Goal: Transaction & Acquisition: Obtain resource

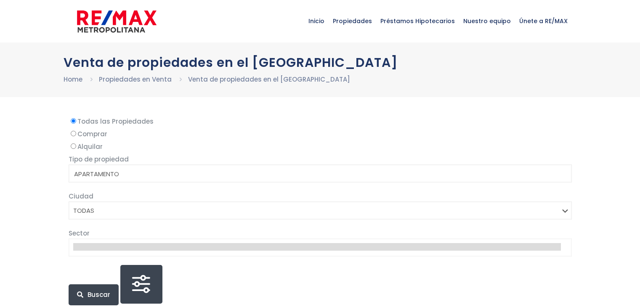
select select
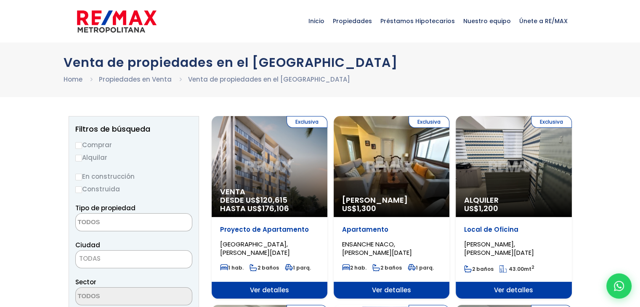
click at [97, 158] on label "Alquilar" at bounding box center [133, 157] width 117 height 11
click at [82, 158] on input "Alquilar" at bounding box center [78, 158] width 7 height 7
radio input "true"
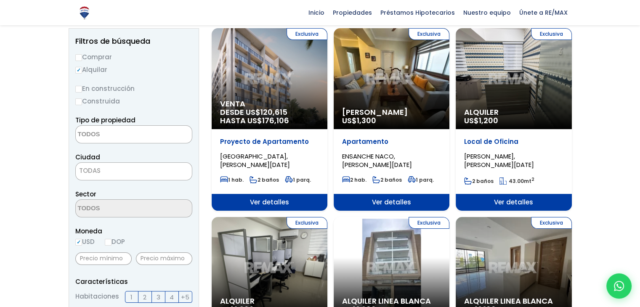
scroll to position [84, 0]
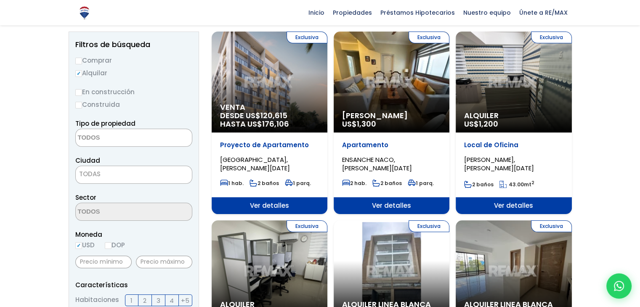
click at [120, 131] on textarea "Search" at bounding box center [117, 138] width 82 height 18
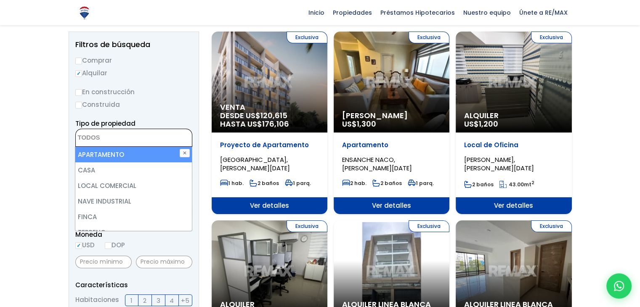
click at [107, 159] on li "APARTAMENTO" at bounding box center [133, 155] width 116 height 16
select select "apartment"
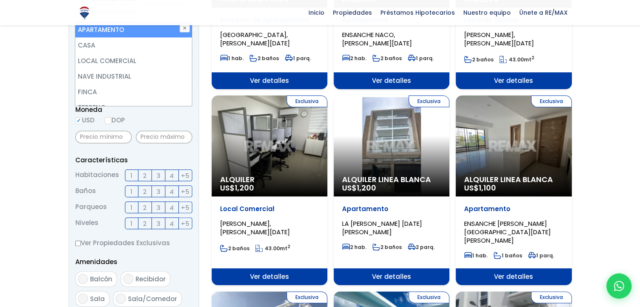
scroll to position [210, 0]
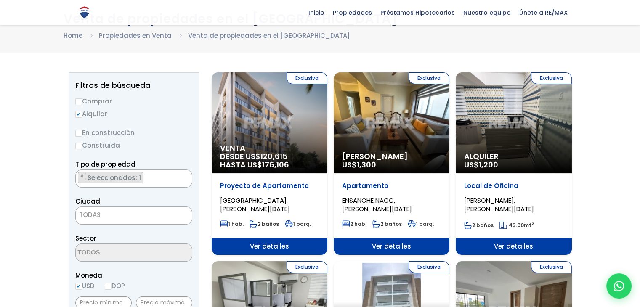
scroll to position [43, 0]
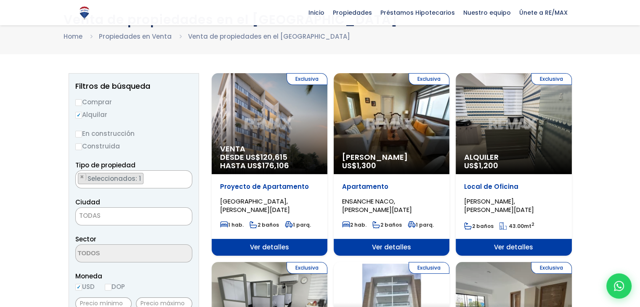
click at [85, 99] on label "Comprar" at bounding box center [133, 102] width 117 height 11
click at [82, 99] on input "Comprar" at bounding box center [78, 102] width 7 height 7
radio input "true"
click at [89, 112] on label "Alquilar" at bounding box center [133, 114] width 117 height 11
click at [82, 112] on input "Alquilar" at bounding box center [78, 115] width 7 height 7
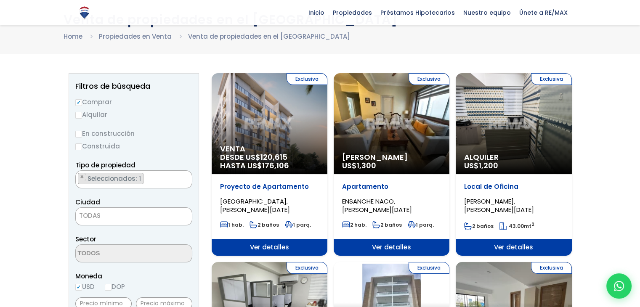
radio input "true"
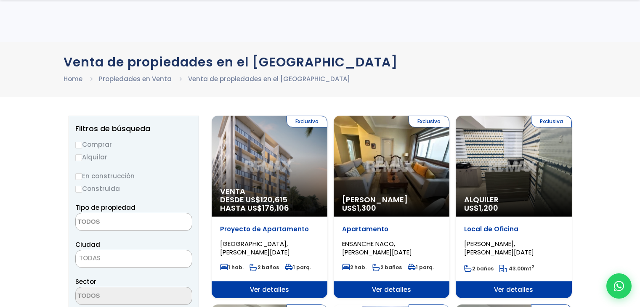
select select
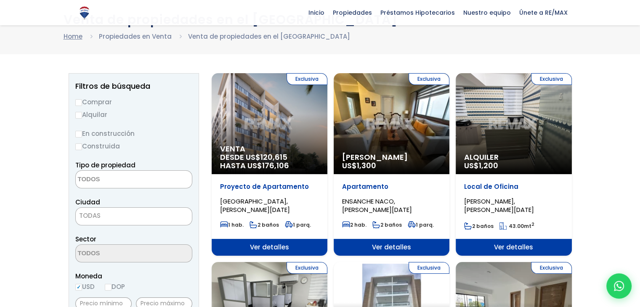
click at [77, 37] on link "Home" at bounding box center [73, 36] width 19 height 9
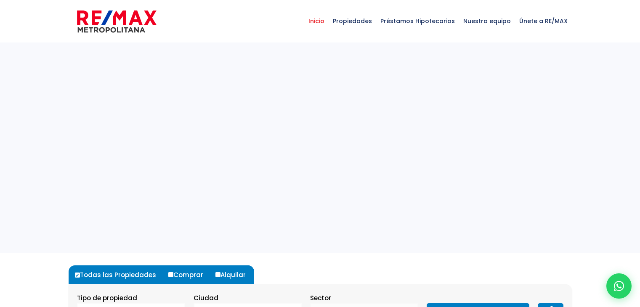
select select
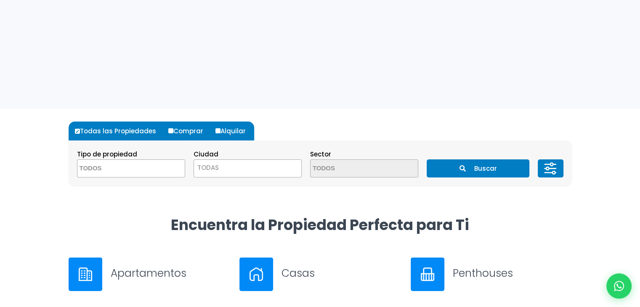
scroll to position [168, 0]
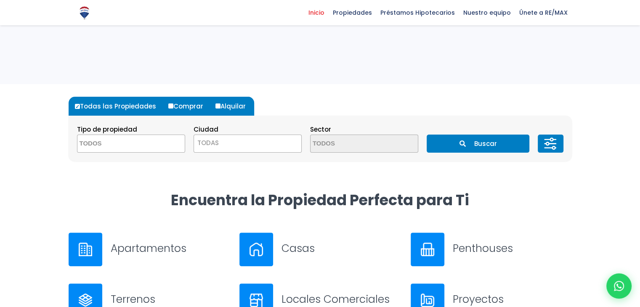
click at [213, 107] on label "Alquilar" at bounding box center [233, 106] width 41 height 19
click at [216, 107] on input "Alquilar" at bounding box center [218, 106] width 5 height 5
radio input "true"
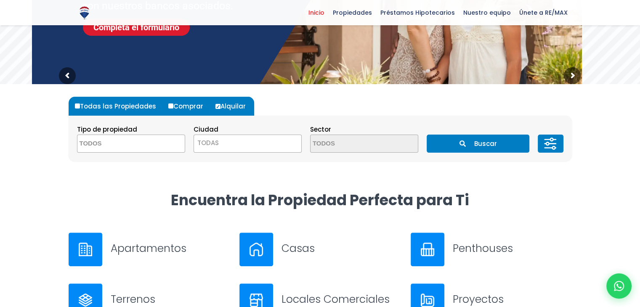
click at [163, 143] on span at bounding box center [131, 144] width 108 height 18
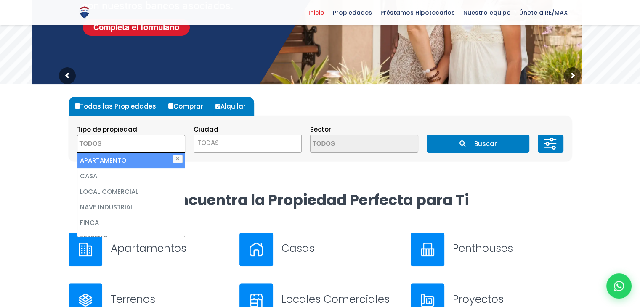
click at [152, 155] on li "APARTAMENTO" at bounding box center [130, 161] width 107 height 16
select select "apartment"
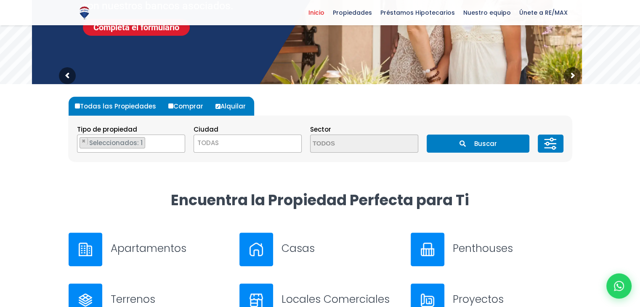
click at [492, 149] on button "Buscar" at bounding box center [478, 144] width 103 height 18
click at [470, 140] on button "Buscar" at bounding box center [478, 144] width 103 height 18
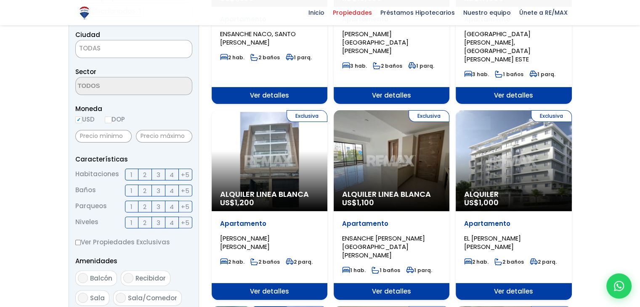
scroll to position [210, 0]
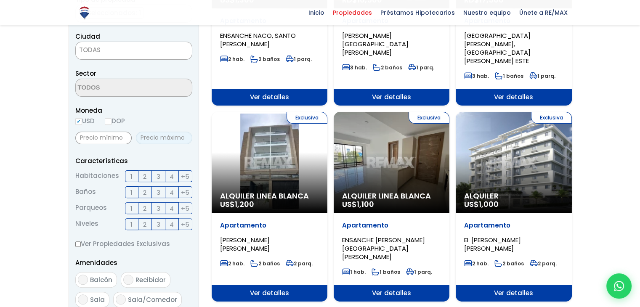
click at [161, 139] on input "text" at bounding box center [164, 138] width 56 height 13
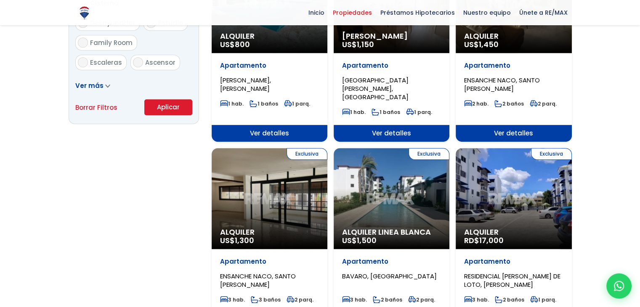
scroll to position [547, 0]
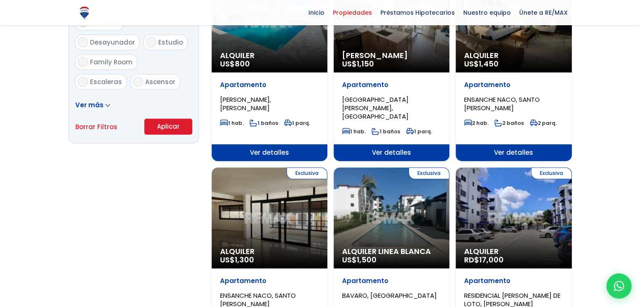
type input "30,000"
click at [162, 128] on button "Aplicar" at bounding box center [168, 127] width 48 height 16
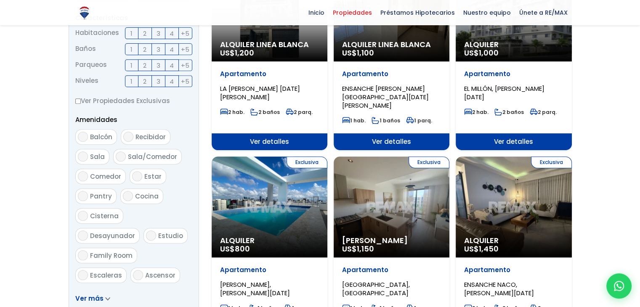
scroll to position [253, 0]
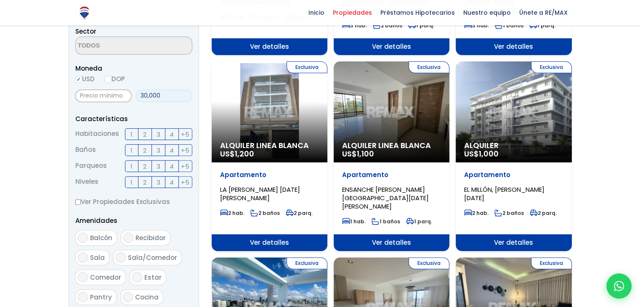
click at [159, 94] on input "30,000" at bounding box center [164, 96] width 56 height 13
click at [119, 80] on label "DOP" at bounding box center [115, 79] width 20 height 11
click at [0, 0] on input "DOP" at bounding box center [0, 0] width 0 height 0
click at [110, 78] on input "DOP" at bounding box center [108, 79] width 7 height 7
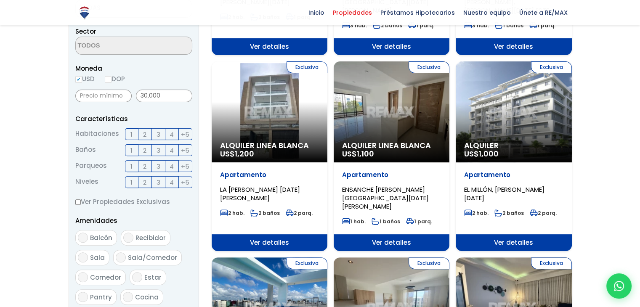
radio input "true"
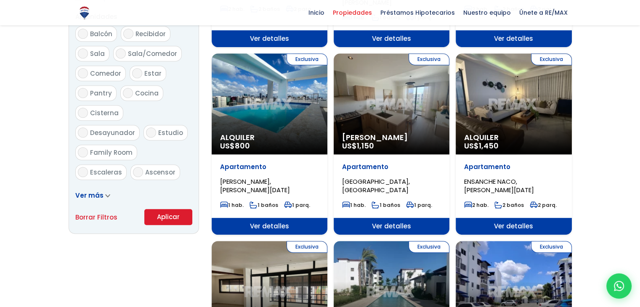
scroll to position [547, 0]
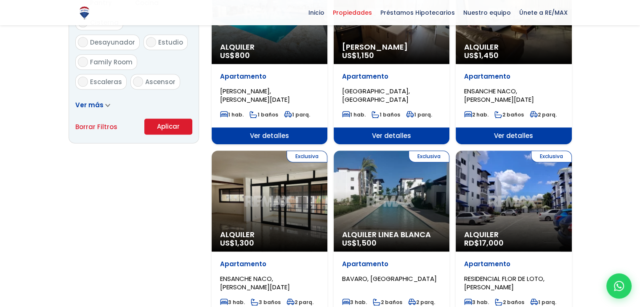
click at [180, 132] on button "Aplicar" at bounding box center [168, 127] width 48 height 16
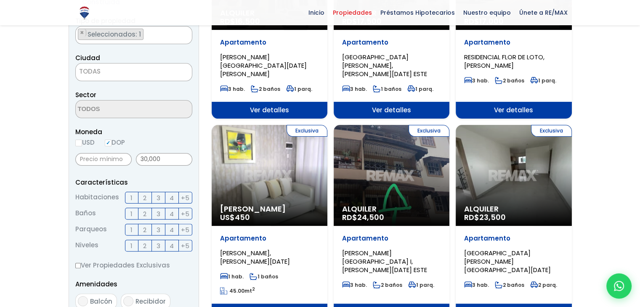
scroll to position [168, 0]
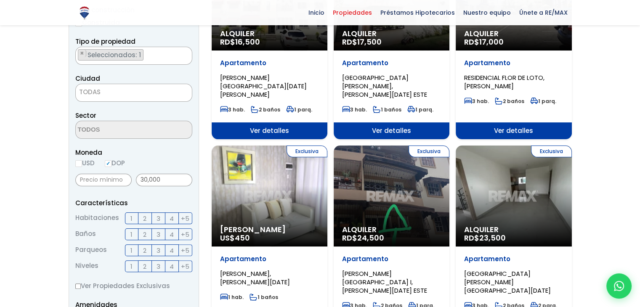
click at [140, 216] on label "2" at bounding box center [145, 219] width 13 height 12
click at [0, 0] on input "2" at bounding box center [0, 0] width 0 height 0
click at [131, 251] on span "1" at bounding box center [132, 250] width 2 height 11
click at [0, 0] on input "1" at bounding box center [0, 0] width 0 height 0
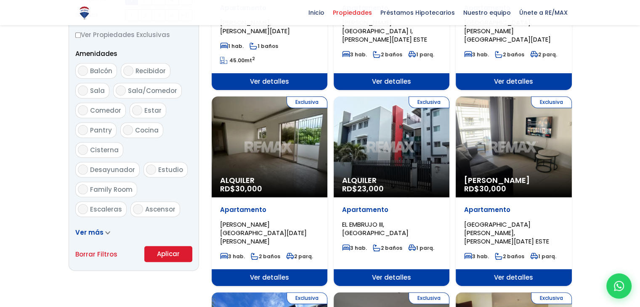
scroll to position [421, 0]
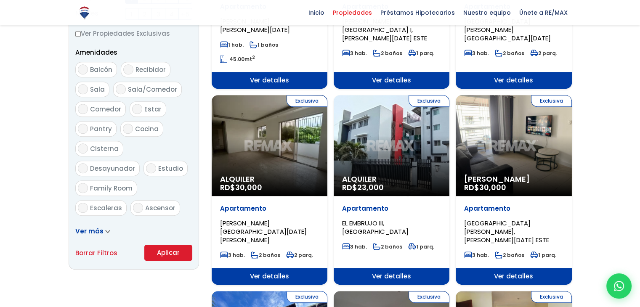
drag, startPoint x: 167, startPoint y: 269, endPoint x: 167, endPoint y: 260, distance: 9.7
click at [168, 258] on button "Aplicar" at bounding box center [168, 253] width 48 height 16
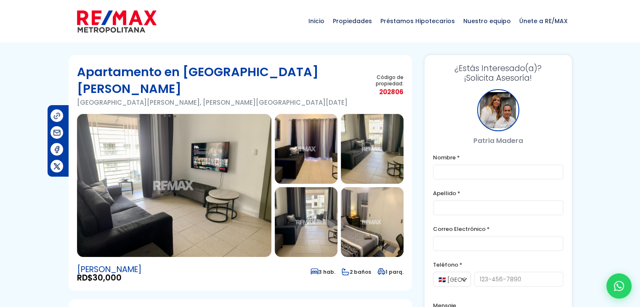
click at [199, 61] on section "Apartamento en [GEOGRAPHIC_DATA][PERSON_NAME] [GEOGRAPHIC_DATA][PERSON_NAME], […" at bounding box center [241, 173] width 344 height 236
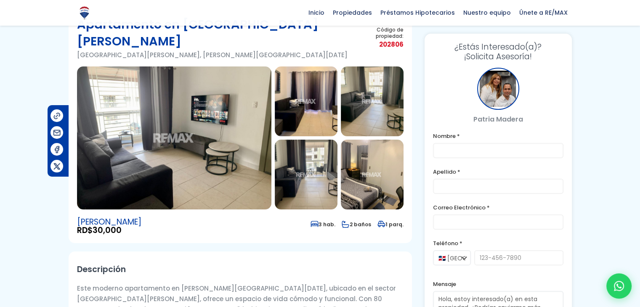
scroll to position [42, 0]
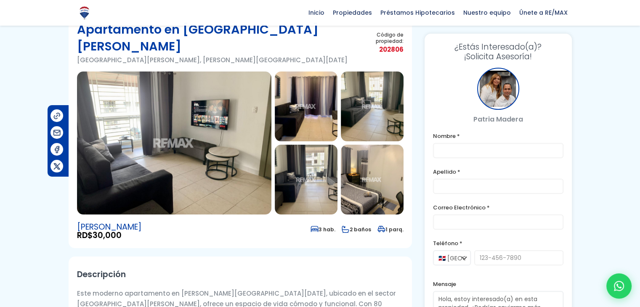
click at [165, 95] on img at bounding box center [174, 143] width 194 height 143
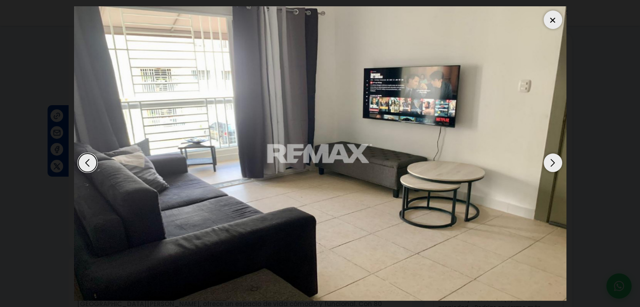
click at [551, 159] on div "Next slide" at bounding box center [553, 163] width 19 height 19
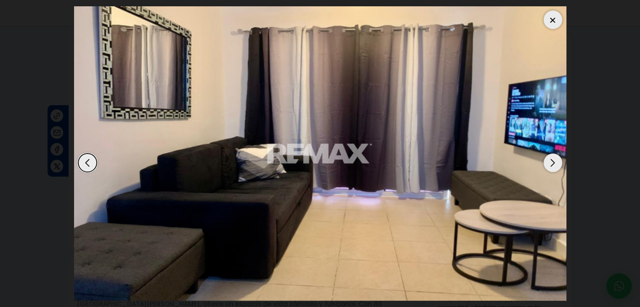
click at [551, 159] on div "Next slide" at bounding box center [553, 163] width 19 height 19
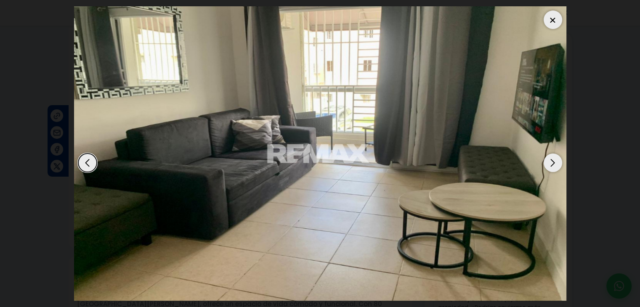
click at [551, 159] on div "Next slide" at bounding box center [553, 163] width 19 height 19
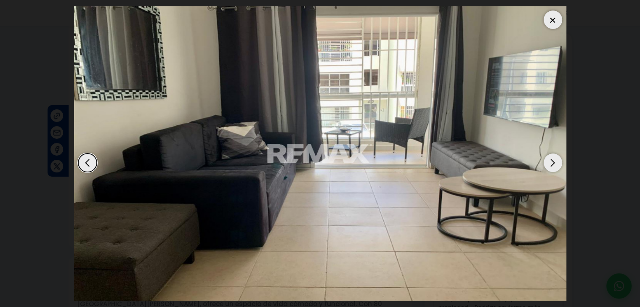
click at [551, 159] on div "Next slide" at bounding box center [553, 163] width 19 height 19
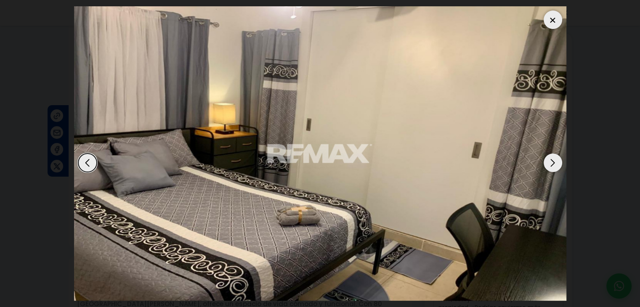
click at [551, 159] on div "Next slide" at bounding box center [553, 163] width 19 height 19
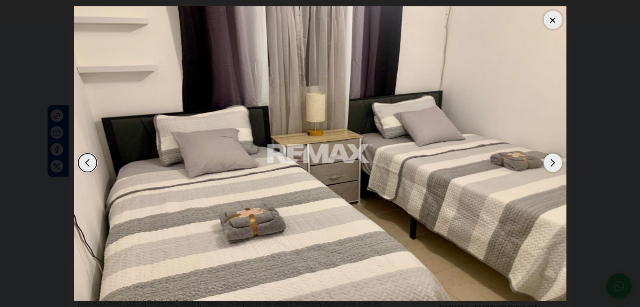
click at [551, 159] on div "Next slide" at bounding box center [553, 163] width 19 height 19
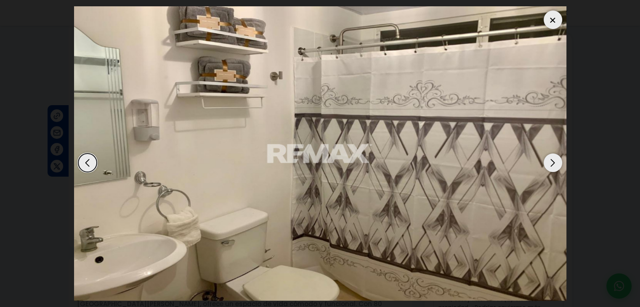
click at [551, 159] on div "Next slide" at bounding box center [553, 163] width 19 height 19
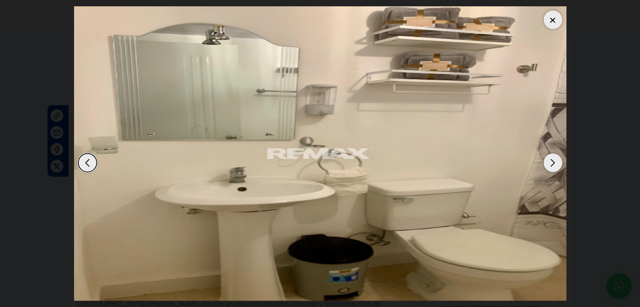
click at [551, 159] on div "Next slide" at bounding box center [553, 163] width 19 height 19
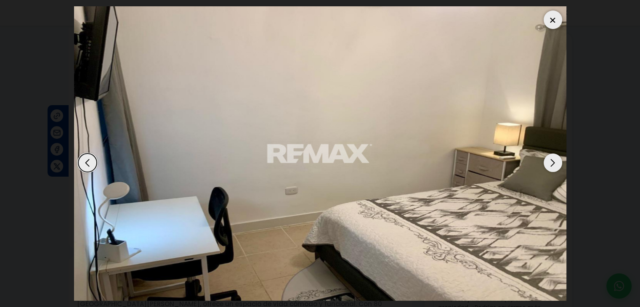
click at [551, 159] on div "Next slide" at bounding box center [553, 163] width 19 height 19
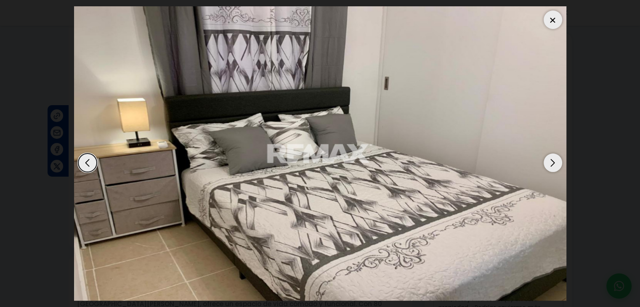
click at [551, 159] on div "Next slide" at bounding box center [553, 163] width 19 height 19
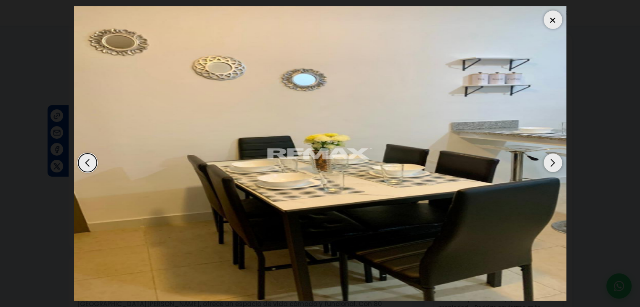
click at [549, 22] on div at bounding box center [553, 20] width 19 height 19
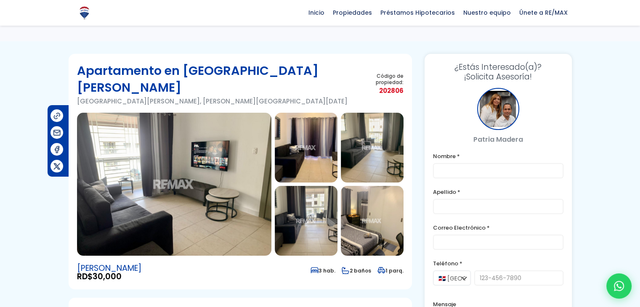
scroll to position [0, 0]
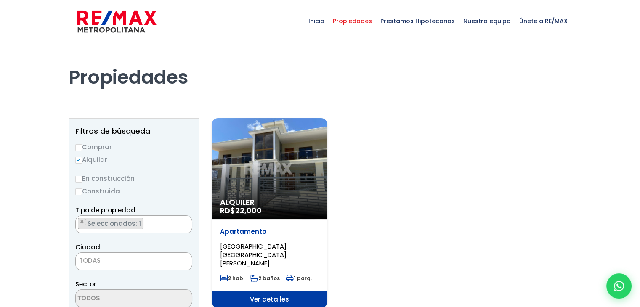
click at [258, 197] on div "Alquiler RD$ 22,000" at bounding box center [270, 168] width 116 height 101
click at [273, 163] on div "Alquiler RD$ 22,000" at bounding box center [270, 168] width 116 height 101
click at [283, 291] on span "Ver detalles" at bounding box center [270, 299] width 116 height 17
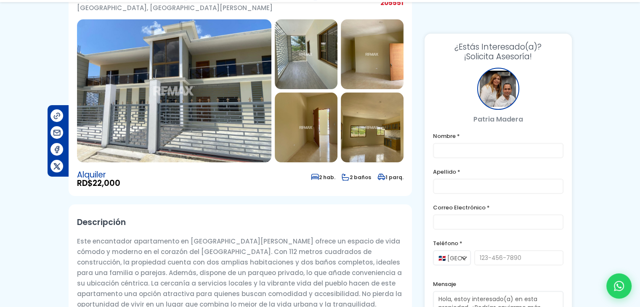
scroll to position [210, 0]
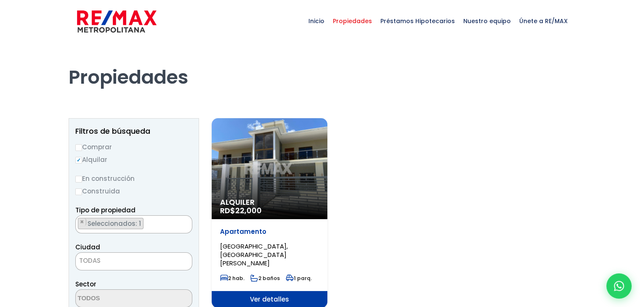
click at [258, 186] on div "Alquiler RD$ 22,000" at bounding box center [270, 168] width 116 height 101
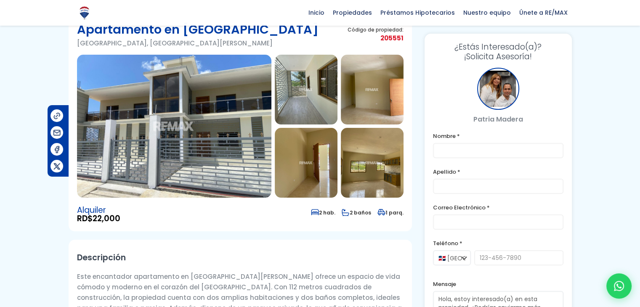
click at [317, 101] on img at bounding box center [306, 90] width 63 height 70
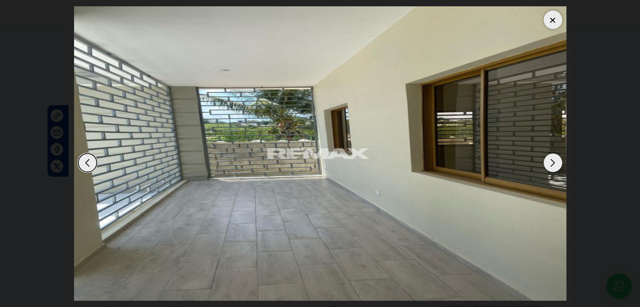
click at [544, 159] on div "Next slide" at bounding box center [553, 163] width 19 height 19
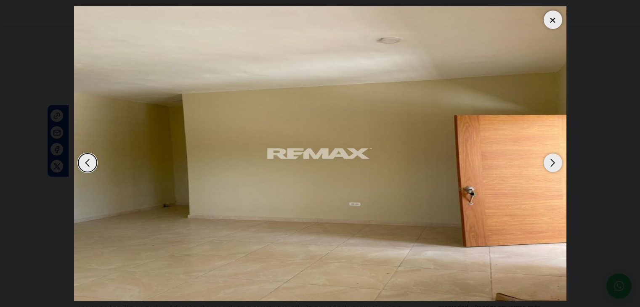
click at [548, 159] on div "Next slide" at bounding box center [553, 163] width 19 height 19
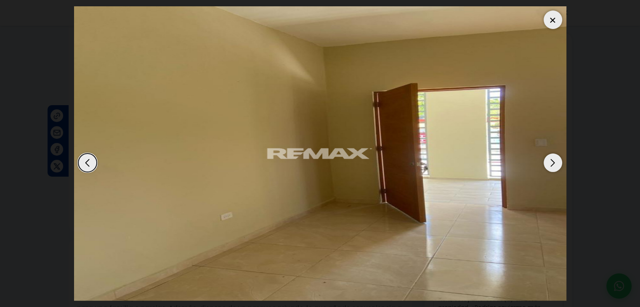
click at [548, 159] on div "Next slide" at bounding box center [553, 163] width 19 height 19
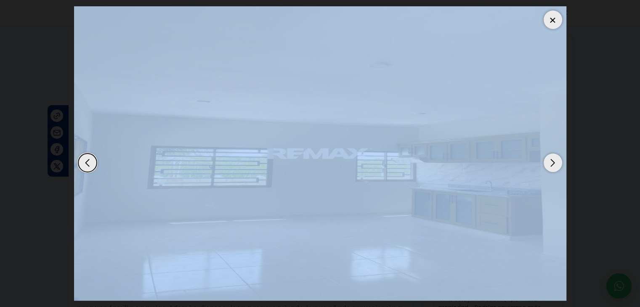
click at [548, 159] on div "Next slide" at bounding box center [553, 163] width 19 height 19
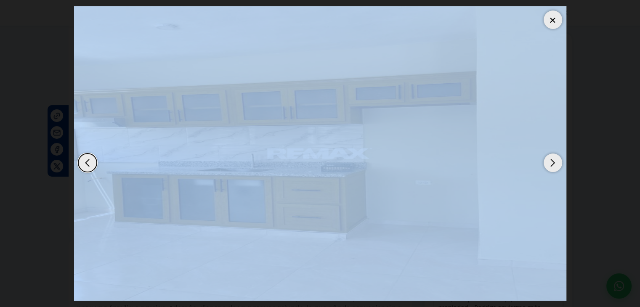
click at [541, 20] on img "6 / 17" at bounding box center [320, 153] width 493 height 295
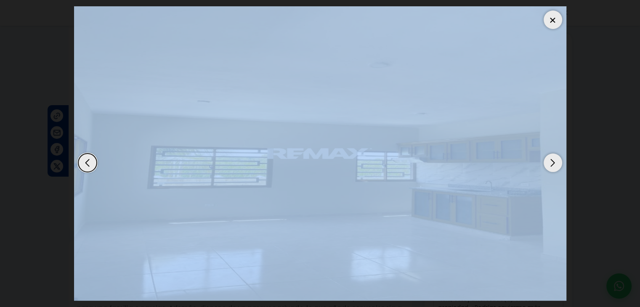
click at [549, 19] on div at bounding box center [553, 20] width 19 height 19
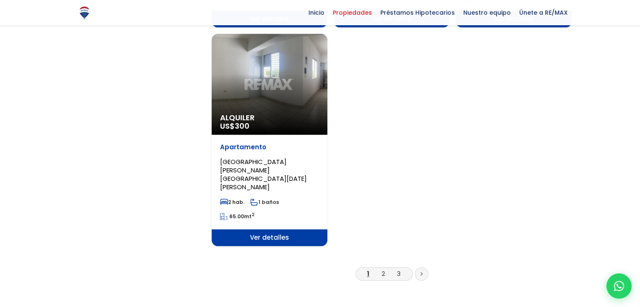
scroll to position [1095, 0]
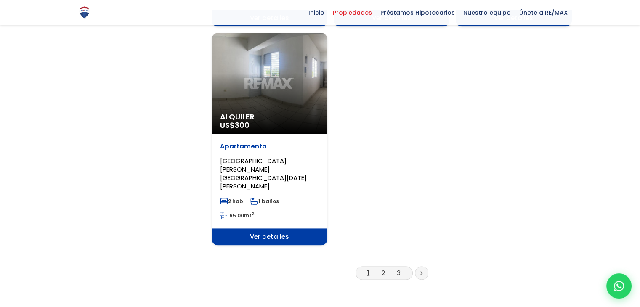
click at [387, 268] on li "2" at bounding box center [383, 273] width 13 height 11
click at [384, 268] on li "2" at bounding box center [383, 273] width 13 height 11
click at [382, 269] on link "2" at bounding box center [383, 273] width 3 height 9
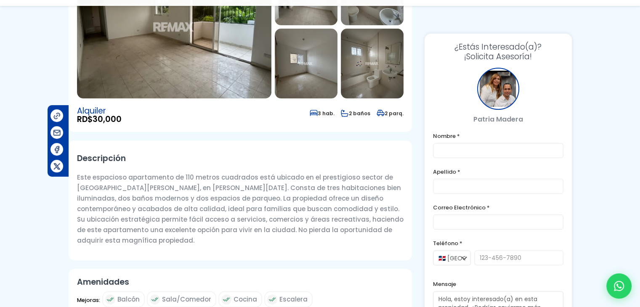
scroll to position [168, 0]
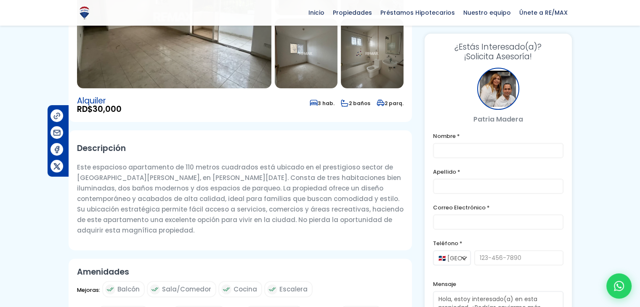
click at [296, 200] on p "Este espacioso apartamento de 110 metros cuadrados está ubicado en el prestigio…" at bounding box center [240, 199] width 327 height 74
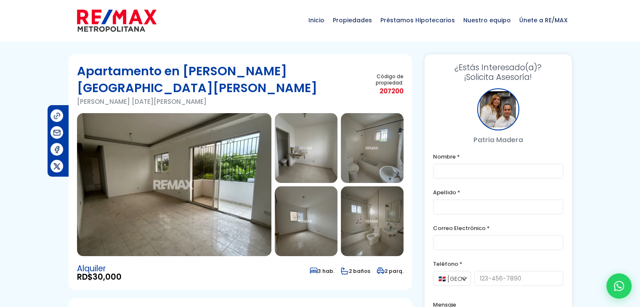
scroll to position [0, 0]
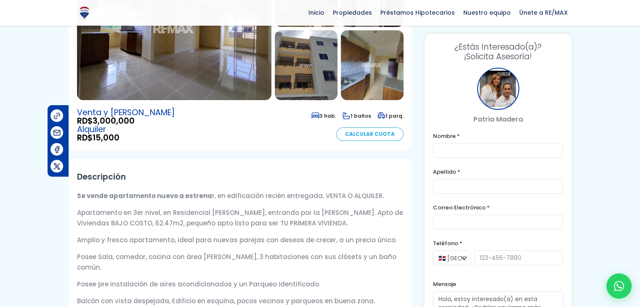
scroll to position [84, 0]
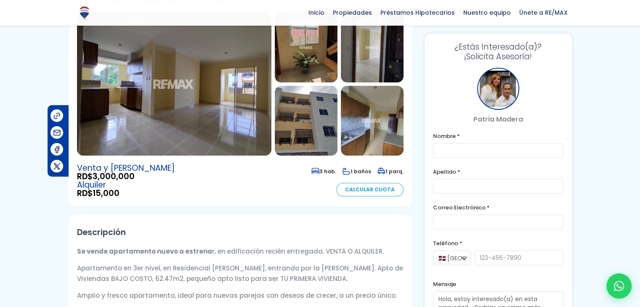
click at [237, 188] on div "Venta y Alquiler RD$ 3,000,000 Alquiler RD$ 15,000 3 hab. 1 baños 1 parq. Calcu…" at bounding box center [240, 181] width 327 height 34
click at [555, 155] on input "text" at bounding box center [498, 150] width 131 height 15
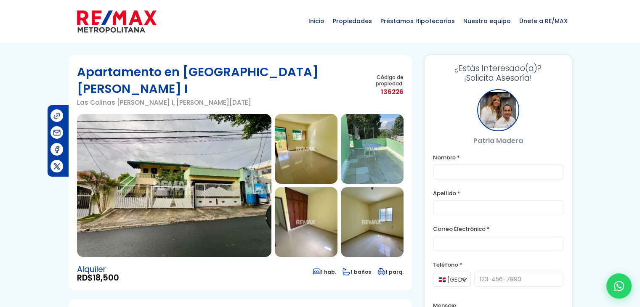
click at [323, 187] on img at bounding box center [306, 222] width 63 height 70
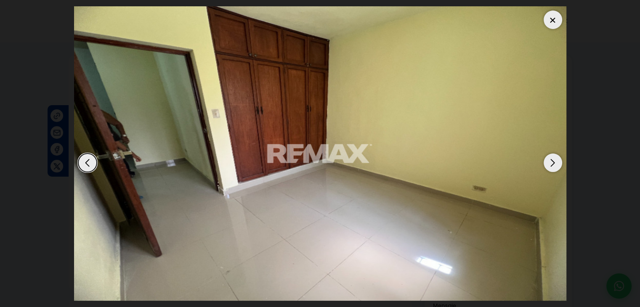
click at [547, 157] on div "Next slide" at bounding box center [553, 163] width 19 height 19
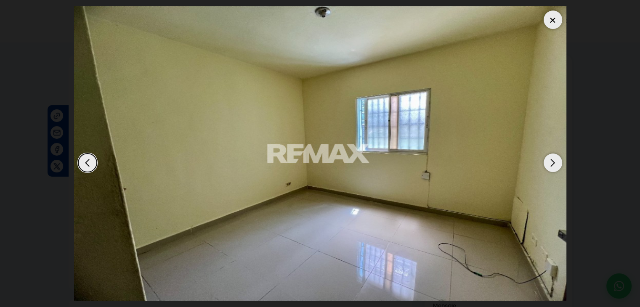
click at [547, 157] on div "Next slide" at bounding box center [553, 163] width 19 height 19
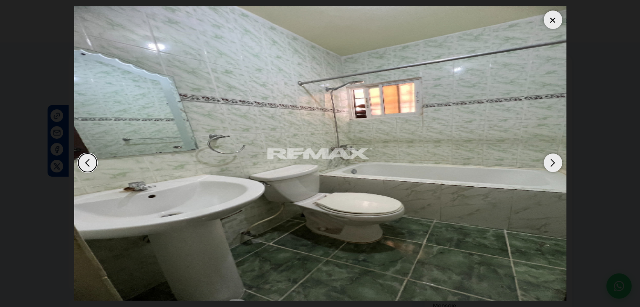
click at [547, 157] on div "Next slide" at bounding box center [553, 163] width 19 height 19
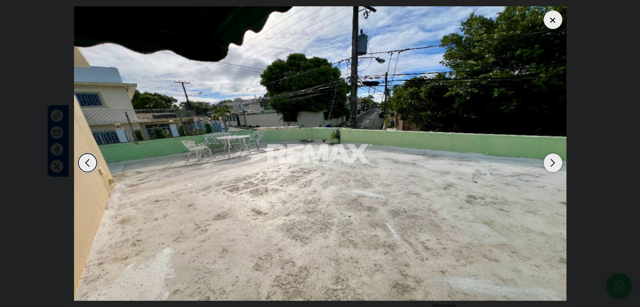
click at [547, 157] on div "Next slide" at bounding box center [553, 163] width 19 height 19
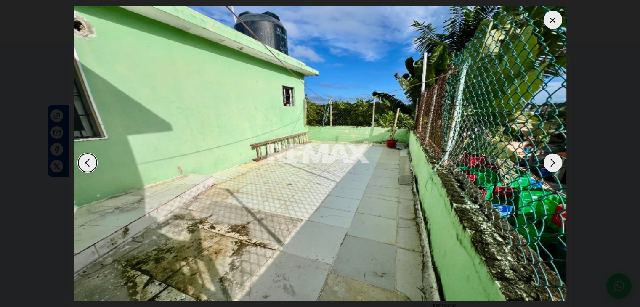
click at [547, 157] on div "Next slide" at bounding box center [553, 163] width 19 height 19
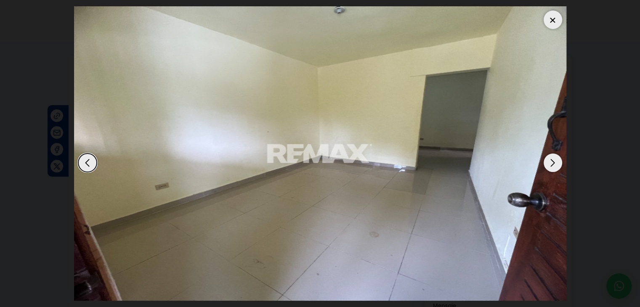
click at [547, 157] on div "Next slide" at bounding box center [553, 163] width 19 height 19
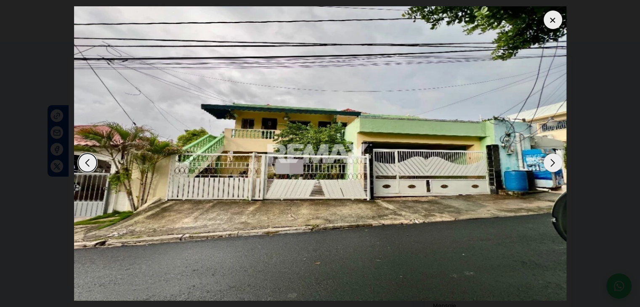
click at [547, 157] on div "Next slide" at bounding box center [553, 163] width 19 height 19
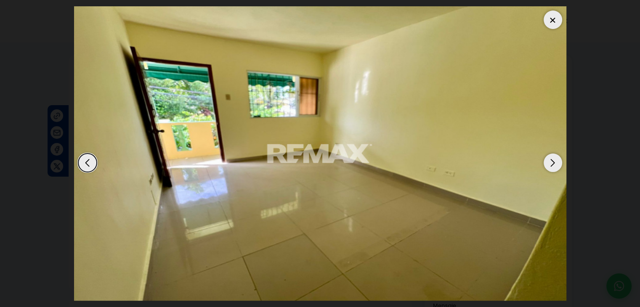
click at [547, 157] on div "Next slide" at bounding box center [553, 163] width 19 height 19
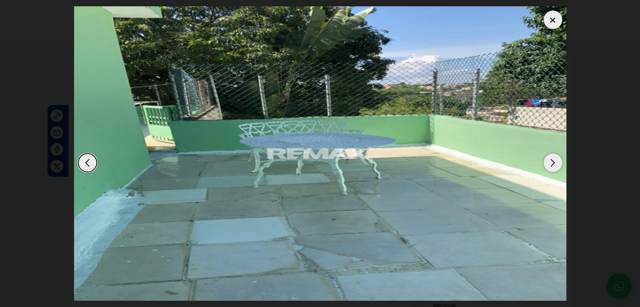
click at [547, 157] on div "Next slide" at bounding box center [553, 163] width 19 height 19
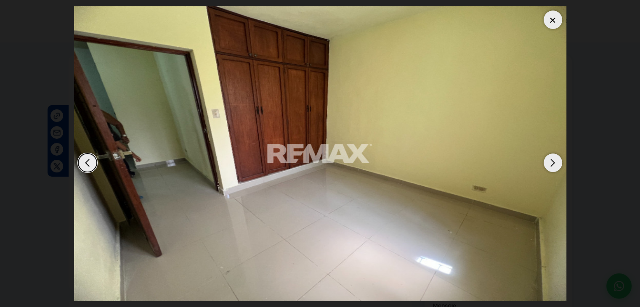
click at [551, 19] on div at bounding box center [553, 20] width 19 height 19
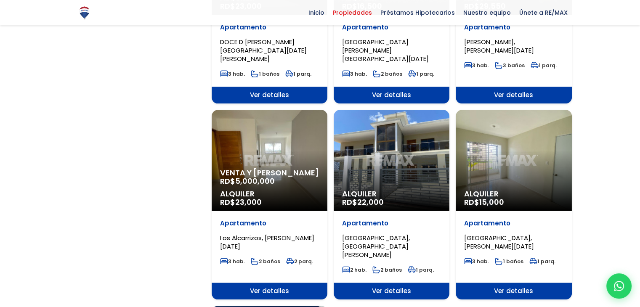
scroll to position [800, 0]
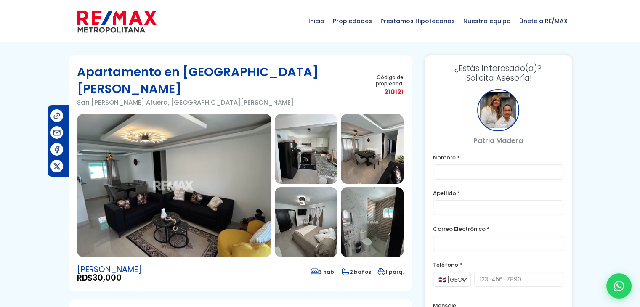
click at [565, 67] on div "¿Estás Interesado(a)? ¡Solicita Asesoría! [PERSON_NAME] Nombre * Apellido * Cor…" at bounding box center [498, 217] width 147 height 324
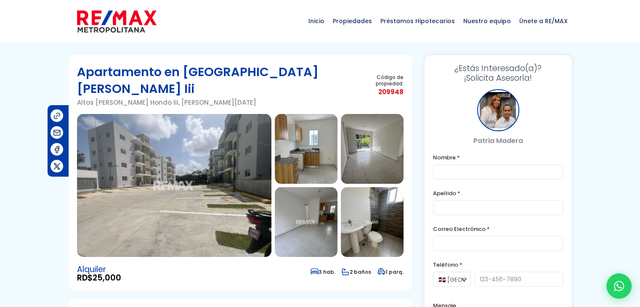
click at [550, 104] on div "Patria Madera" at bounding box center [498, 117] width 131 height 57
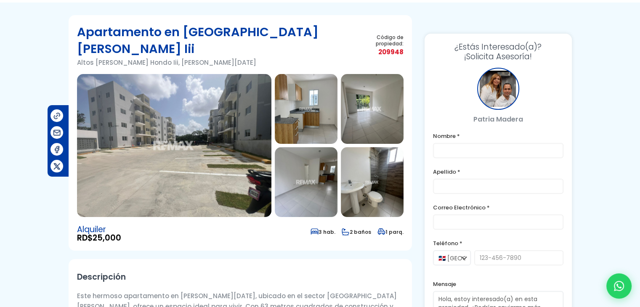
scroll to position [42, 0]
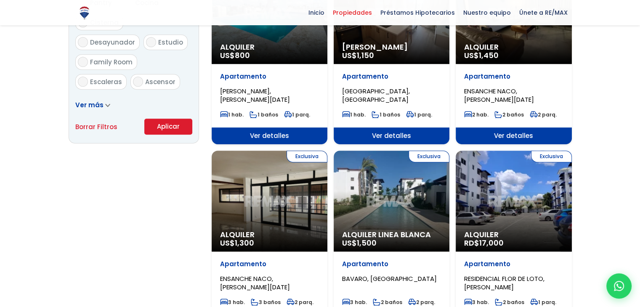
scroll to position [547, 0]
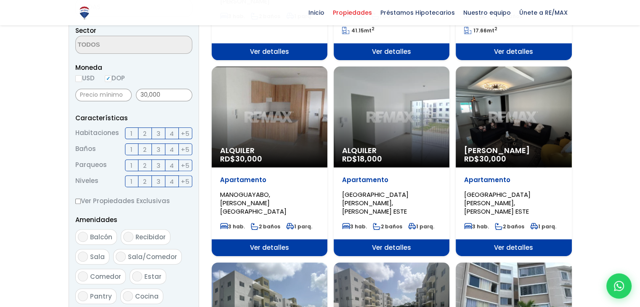
scroll to position [253, 0]
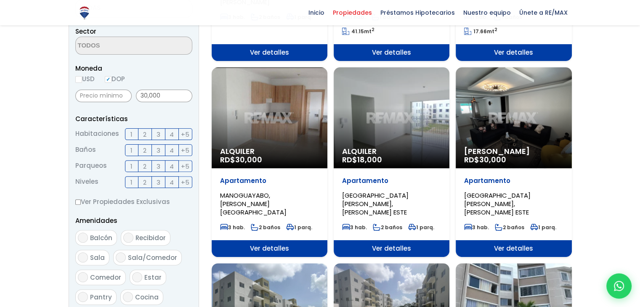
click at [133, 134] on label "1" at bounding box center [131, 134] width 13 height 12
click at [0, 0] on input "1" at bounding box center [0, 0] width 0 height 0
click at [139, 133] on label "2" at bounding box center [145, 134] width 13 height 12
click at [0, 0] on input "2" at bounding box center [0, 0] width 0 height 0
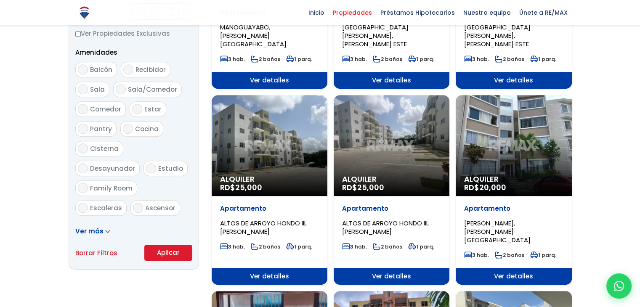
scroll to position [547, 0]
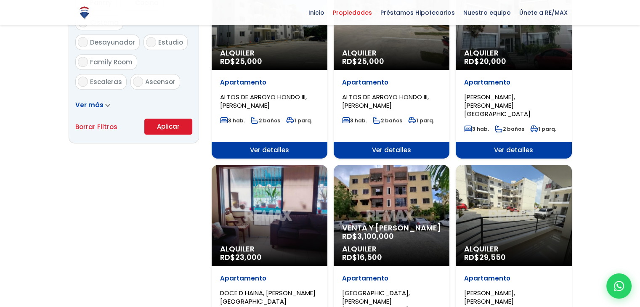
click at [175, 133] on button "Aplicar" at bounding box center [168, 127] width 48 height 16
click at [176, 128] on button "Aplicar" at bounding box center [168, 127] width 48 height 16
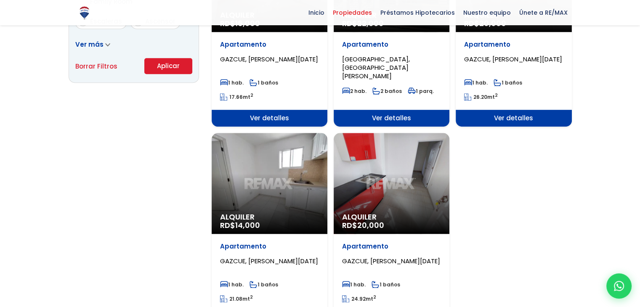
scroll to position [631, 0]
